Goal: Answer question/provide support

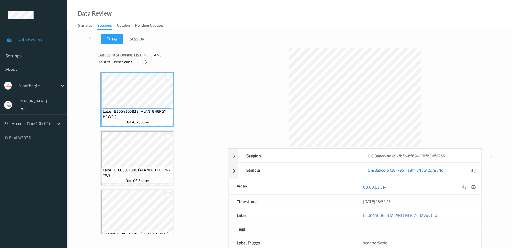
click at [146, 61] on icon at bounding box center [146, 62] width 5 height 5
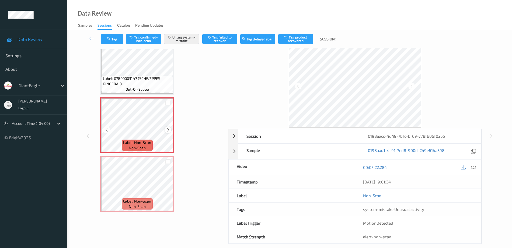
scroll to position [27, 0]
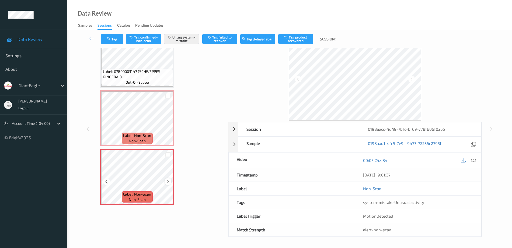
click at [168, 183] on icon at bounding box center [168, 181] width 5 height 5
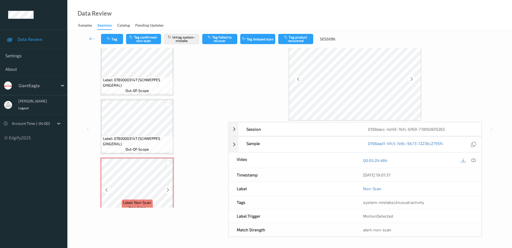
scroll to position [2883, 0]
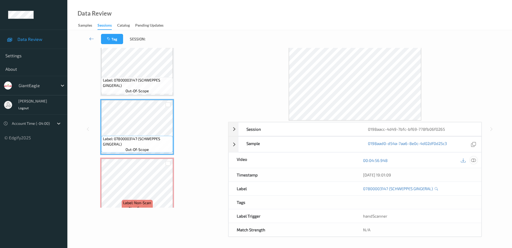
click at [477, 161] on div at bounding box center [473, 160] width 7 height 7
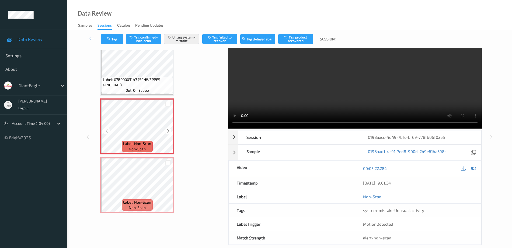
scroll to position [27, 0]
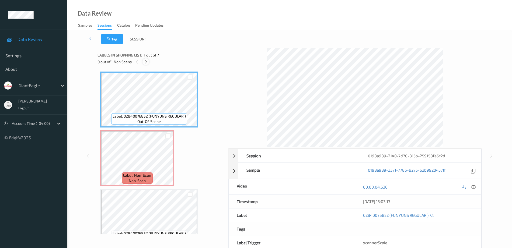
click at [145, 60] on icon at bounding box center [146, 62] width 5 height 5
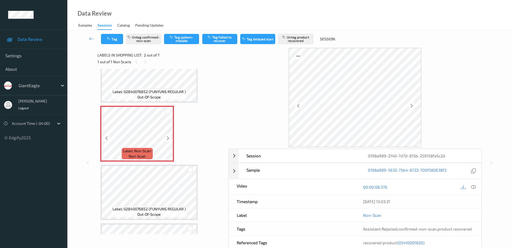
scroll to position [36, 0]
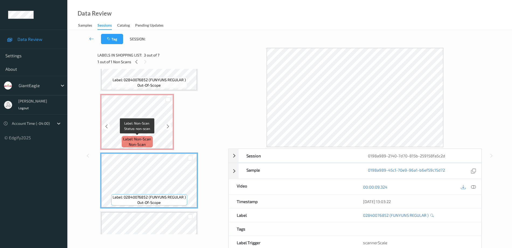
click at [143, 137] on span "Label: Non-Scan" at bounding box center [137, 139] width 28 height 5
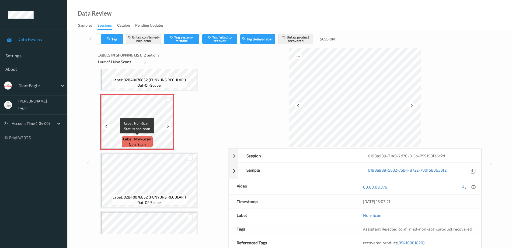
scroll to position [0, 0]
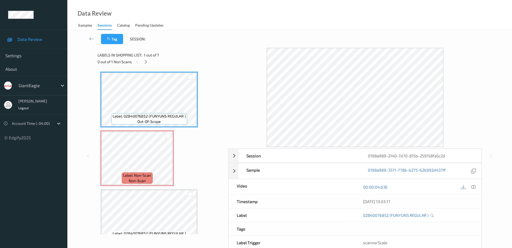
click at [477, 187] on div "00:00:04.636" at bounding box center [418, 186] width 126 height 15
click at [474, 187] on icon at bounding box center [473, 187] width 5 height 5
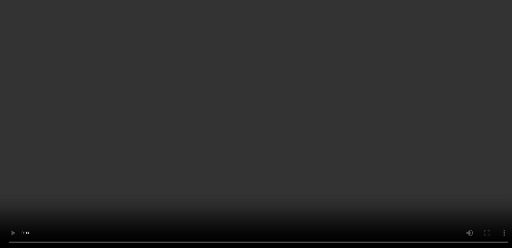
scroll to position [34, 0]
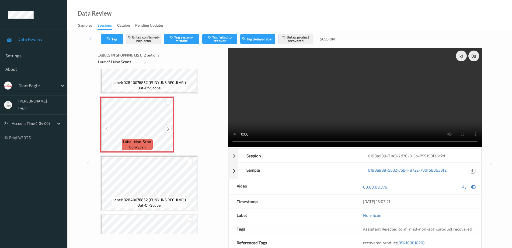
click at [167, 129] on icon at bounding box center [168, 129] width 5 height 5
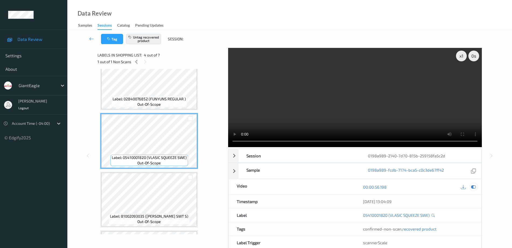
click at [475, 187] on icon at bounding box center [473, 187] width 5 height 5
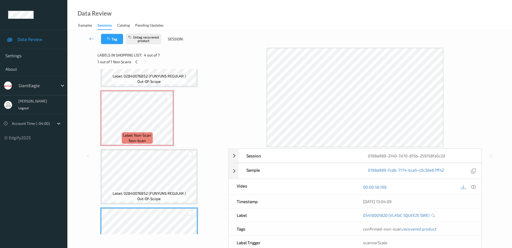
scroll to position [34, 0]
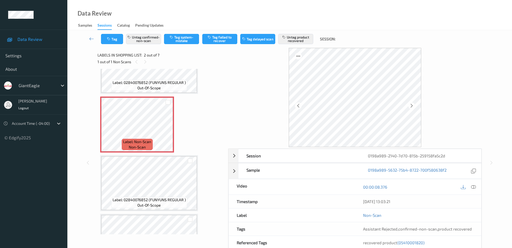
click at [148, 44] on div "Tag Untag confirmed-non-scan Tag system-mistake Tag failed to recover Tag delay…" at bounding box center [289, 39] width 423 height 18
click at [147, 37] on button "Untag confirmed-non-scan" at bounding box center [143, 39] width 35 height 10
click at [293, 38] on button "Untag product recovered" at bounding box center [295, 39] width 35 height 10
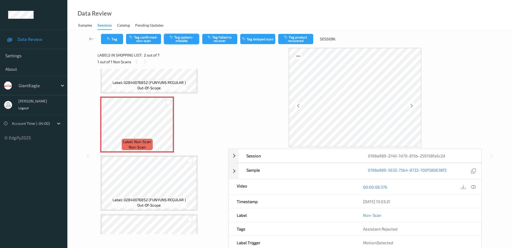
click at [185, 38] on button "Tag system-mistake" at bounding box center [181, 39] width 35 height 10
click at [111, 37] on button "Tag" at bounding box center [112, 39] width 22 height 10
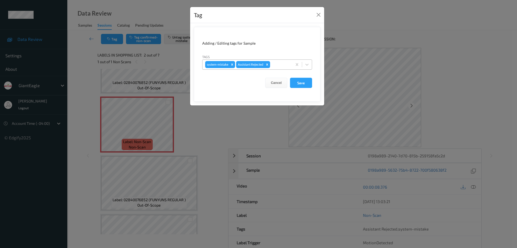
click at [286, 65] on div at bounding box center [280, 64] width 18 height 6
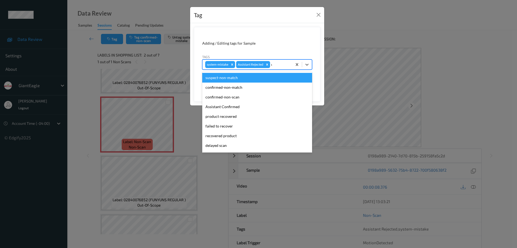
type input "un"
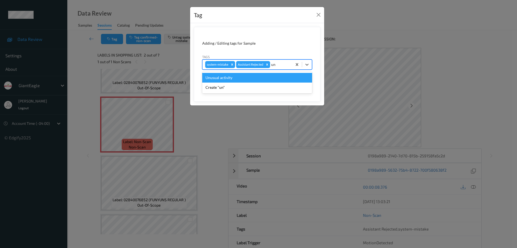
click at [240, 78] on div "Unusual activity" at bounding box center [257, 78] width 110 height 10
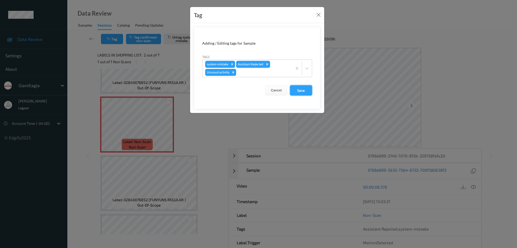
click at [308, 88] on button "Save" at bounding box center [301, 90] width 22 height 10
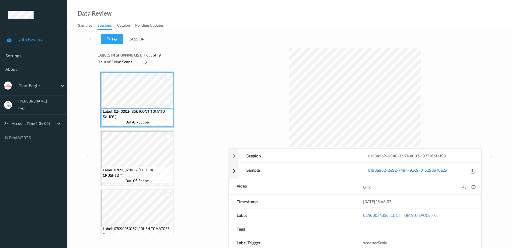
click at [147, 61] on icon at bounding box center [146, 62] width 5 height 5
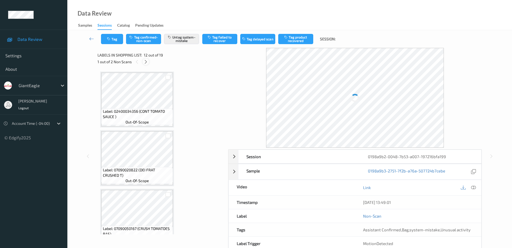
scroll to position [590, 0]
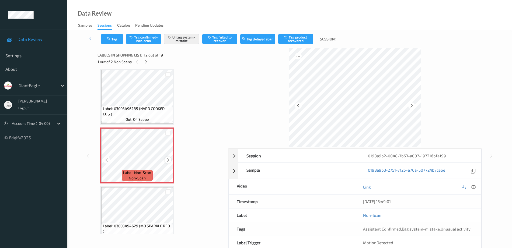
click at [166, 161] on icon at bounding box center [168, 160] width 5 height 5
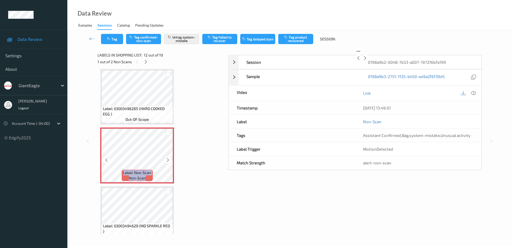
click at [166, 161] on icon at bounding box center [168, 160] width 5 height 5
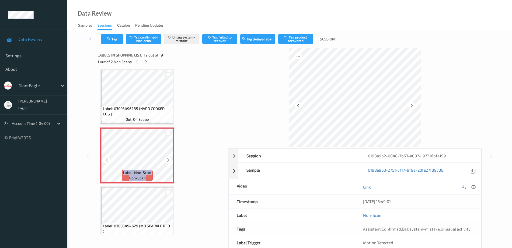
click at [166, 161] on icon at bounding box center [168, 160] width 5 height 5
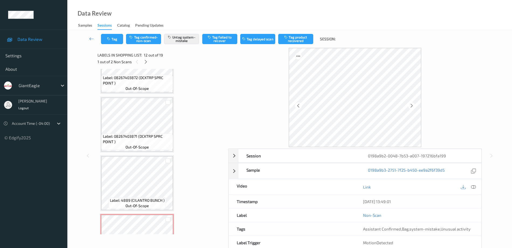
scroll to position [953, 0]
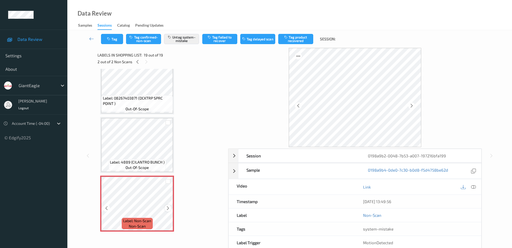
click at [169, 208] on icon at bounding box center [168, 208] width 5 height 5
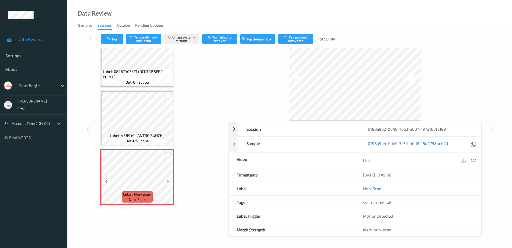
scroll to position [886, 0]
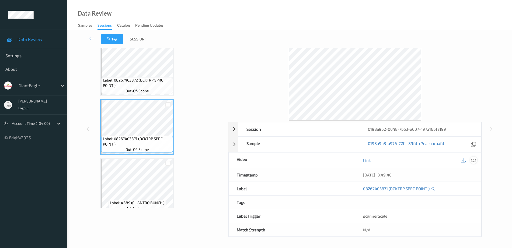
click at [475, 160] on icon at bounding box center [473, 160] width 5 height 5
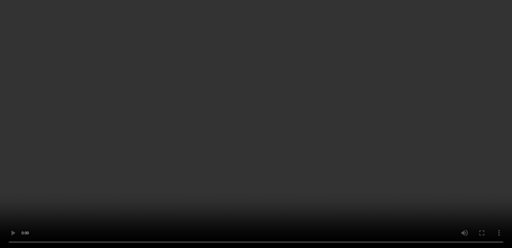
scroll to position [910, 0]
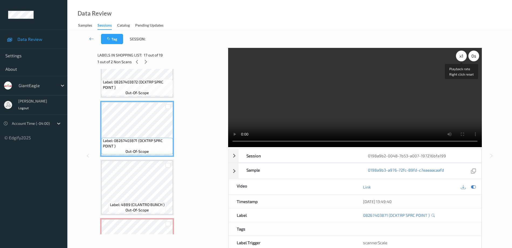
click at [457, 54] on div "x 1" at bounding box center [461, 56] width 11 height 11
click at [457, 54] on div "x 2" at bounding box center [461, 56] width 11 height 11
click at [457, 54] on div "x 4" at bounding box center [461, 56] width 11 height 11
click at [462, 57] on div "x 1" at bounding box center [461, 56] width 11 height 11
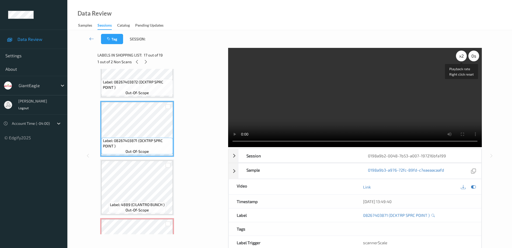
click at [462, 57] on div "x 2" at bounding box center [461, 56] width 11 height 11
click at [462, 57] on div "x 4" at bounding box center [461, 56] width 11 height 11
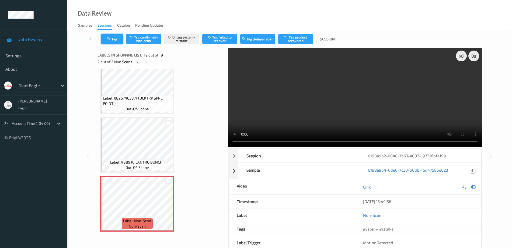
click at [106, 37] on button "Tag" at bounding box center [112, 39] width 22 height 10
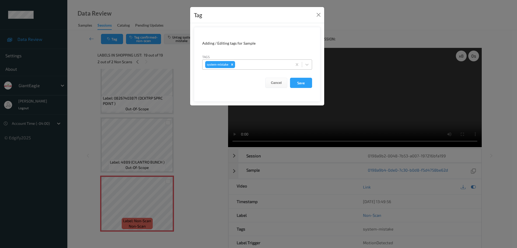
click at [255, 65] on div at bounding box center [262, 64] width 53 height 6
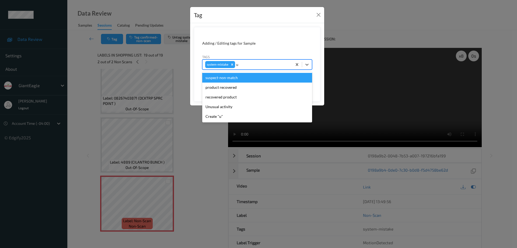
type input "un"
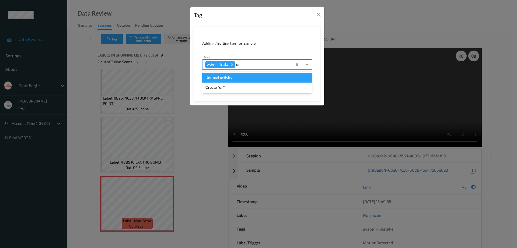
drag, startPoint x: 228, startPoint y: 81, endPoint x: 274, endPoint y: 90, distance: 47.5
click at [228, 81] on div "Unusual activity" at bounding box center [257, 78] width 110 height 10
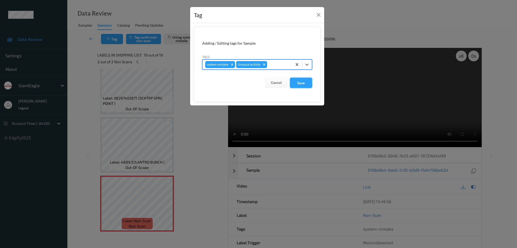
click at [310, 83] on button "Save" at bounding box center [301, 83] width 22 height 10
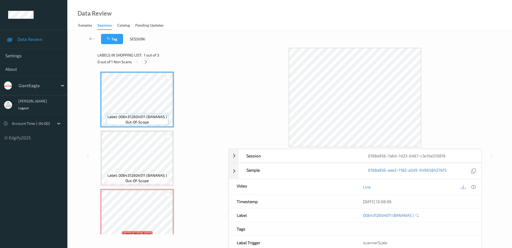
click at [147, 63] on icon at bounding box center [146, 62] width 5 height 5
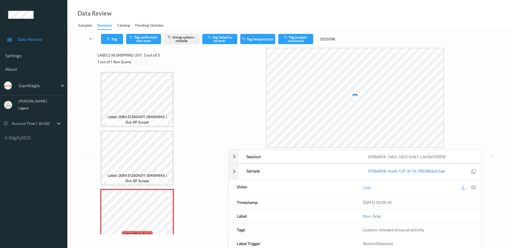
scroll to position [13, 0]
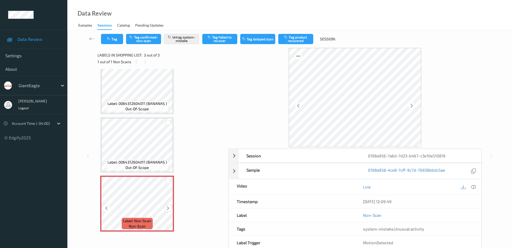
click at [166, 208] on icon at bounding box center [168, 208] width 5 height 5
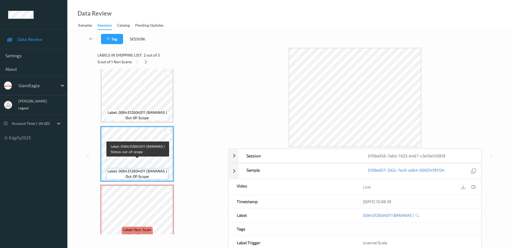
scroll to position [0, 0]
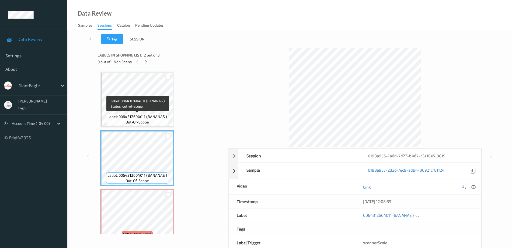
click at [132, 119] on span "Label: 0064312604011 (BANANAS )" at bounding box center [138, 116] width 60 height 5
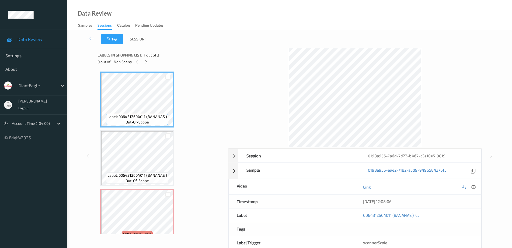
click at [475, 183] on div "Link" at bounding box center [418, 186] width 126 height 15
click at [474, 187] on icon at bounding box center [473, 187] width 5 height 5
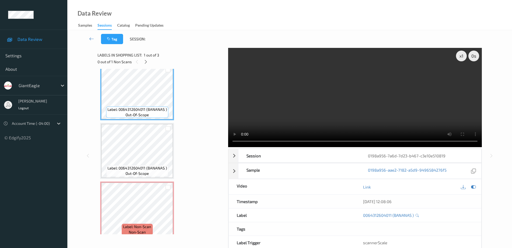
scroll to position [13, 0]
